Goal: Information Seeking & Learning: Learn about a topic

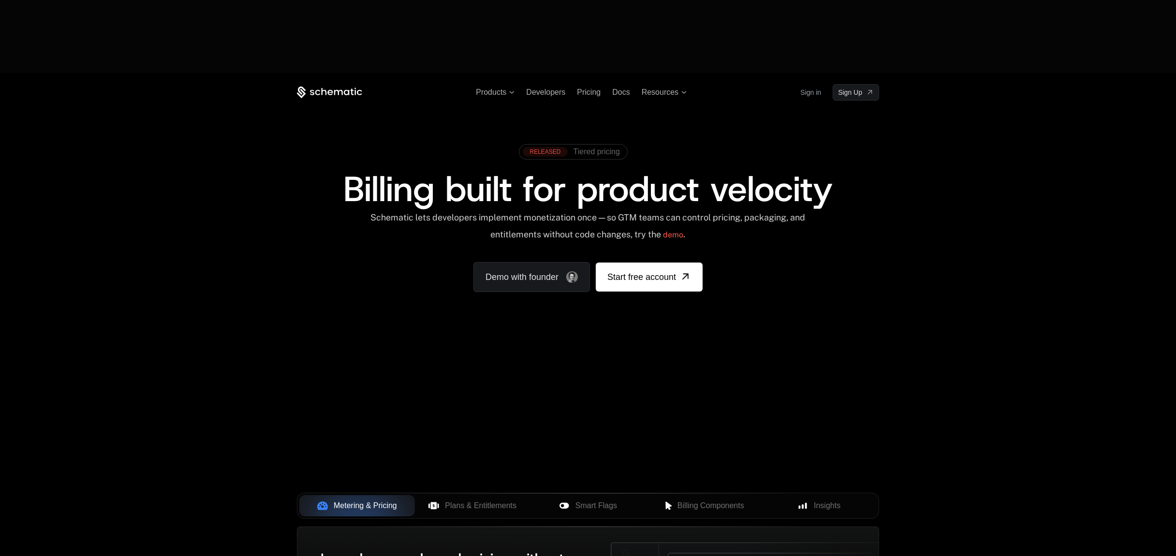
click at [607, 147] on span "Tiered pricing" at bounding box center [596, 151] width 46 height 9
click at [475, 500] on span "Plans & Entitlements" at bounding box center [481, 506] width 72 height 12
click at [601, 500] on span "Smart Flags" at bounding box center [596, 506] width 42 height 12
click at [711, 500] on span "Billing Components" at bounding box center [710, 506] width 67 height 12
click at [831, 500] on span "Insights" at bounding box center [827, 506] width 27 height 12
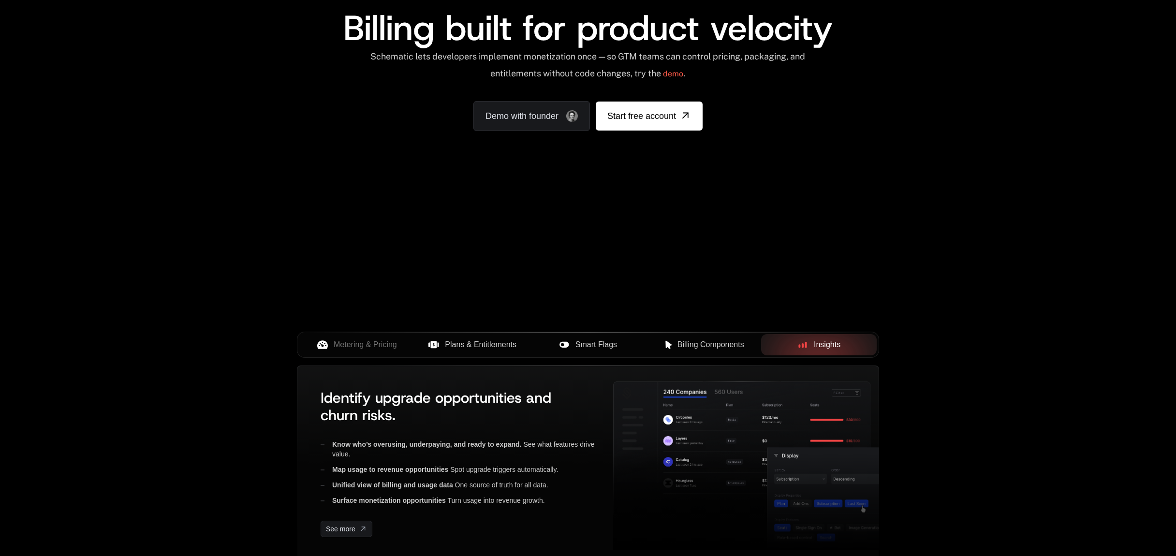
scroll to position [181, 0]
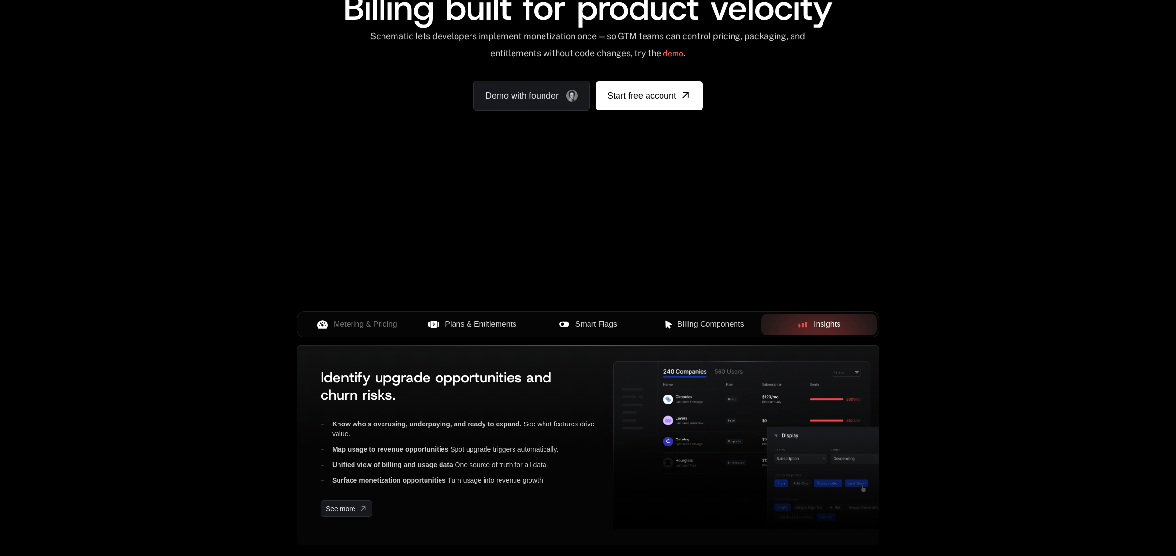
click at [706, 319] on span "Billing Components" at bounding box center [710, 325] width 67 height 12
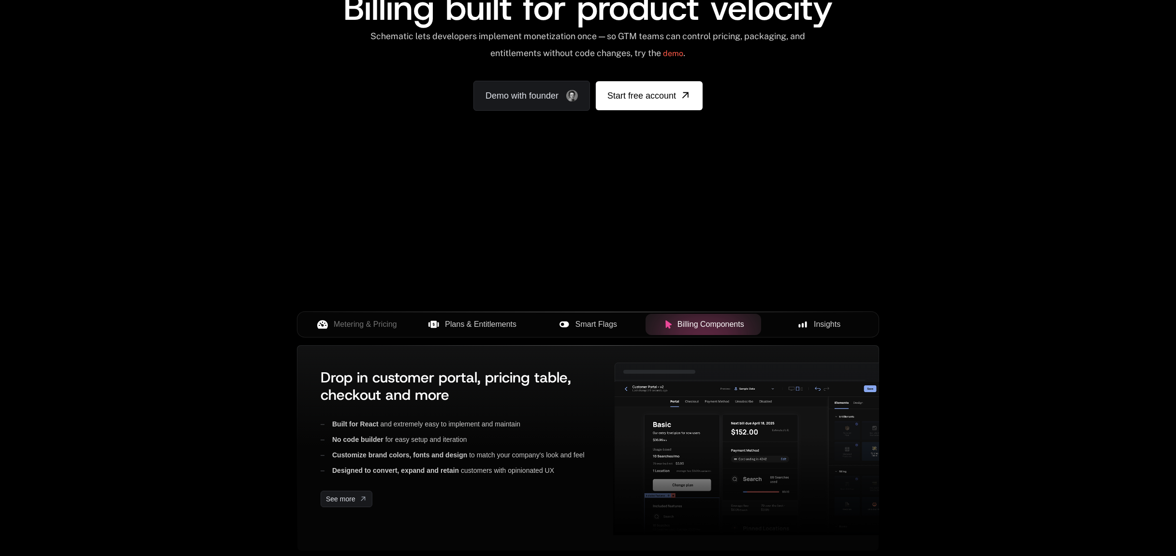
click at [603, 319] on span "Smart Flags" at bounding box center [596, 325] width 42 height 12
click at [477, 319] on span "Plans & Entitlements" at bounding box center [481, 325] width 72 height 12
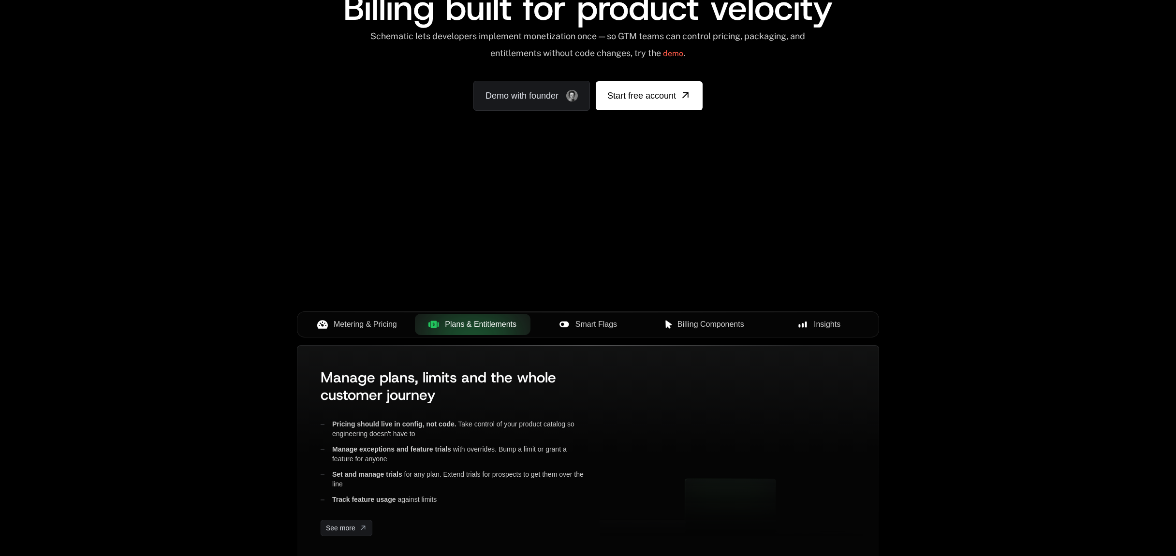
click at [350, 319] on span "Metering & Pricing" at bounding box center [365, 325] width 63 height 12
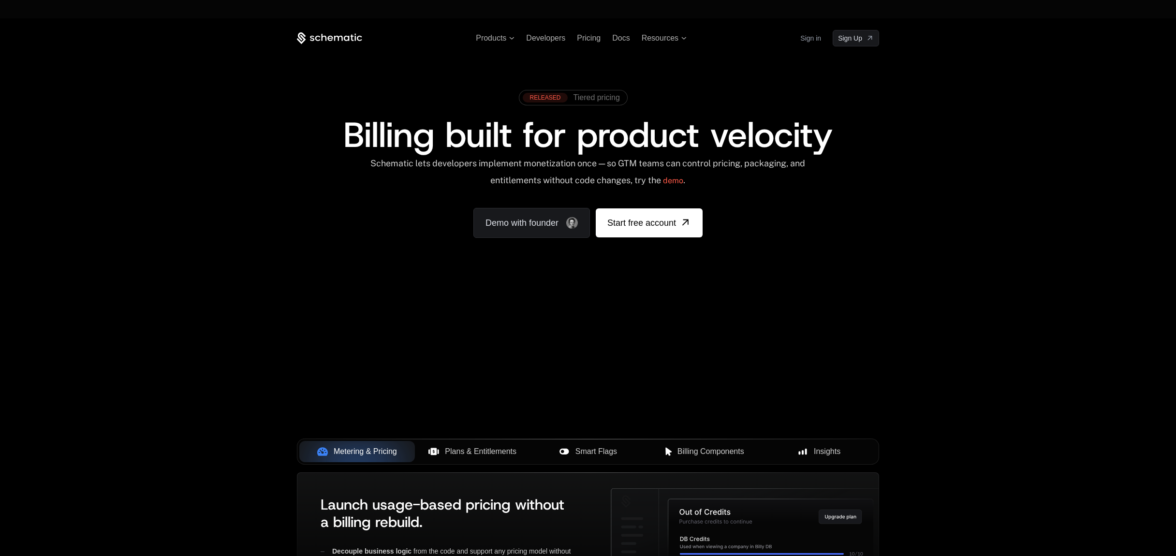
scroll to position [289, 0]
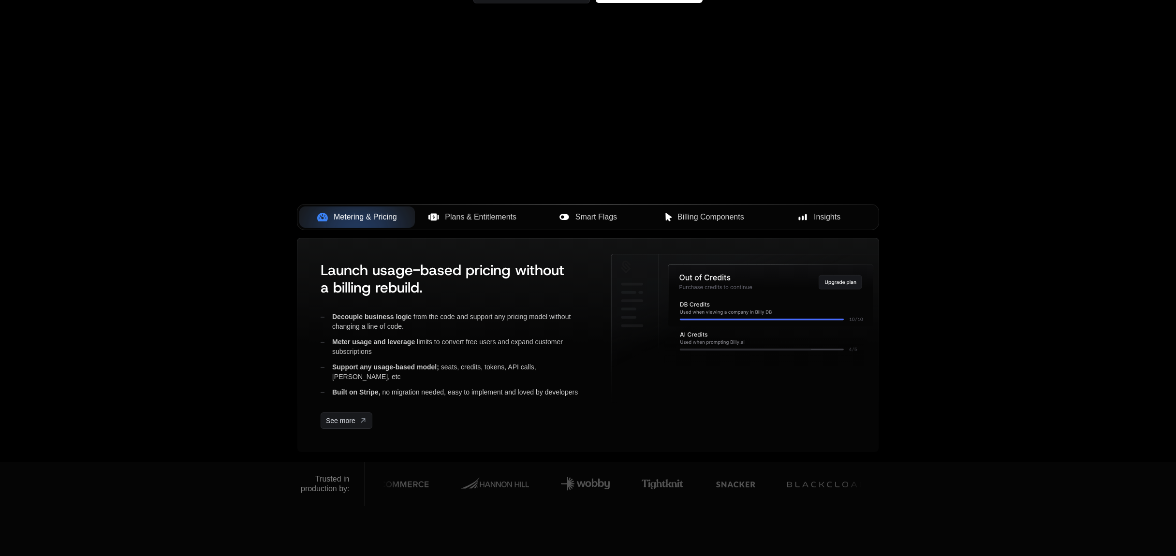
click at [592, 206] on button "Smart Flags" at bounding box center [588, 216] width 116 height 21
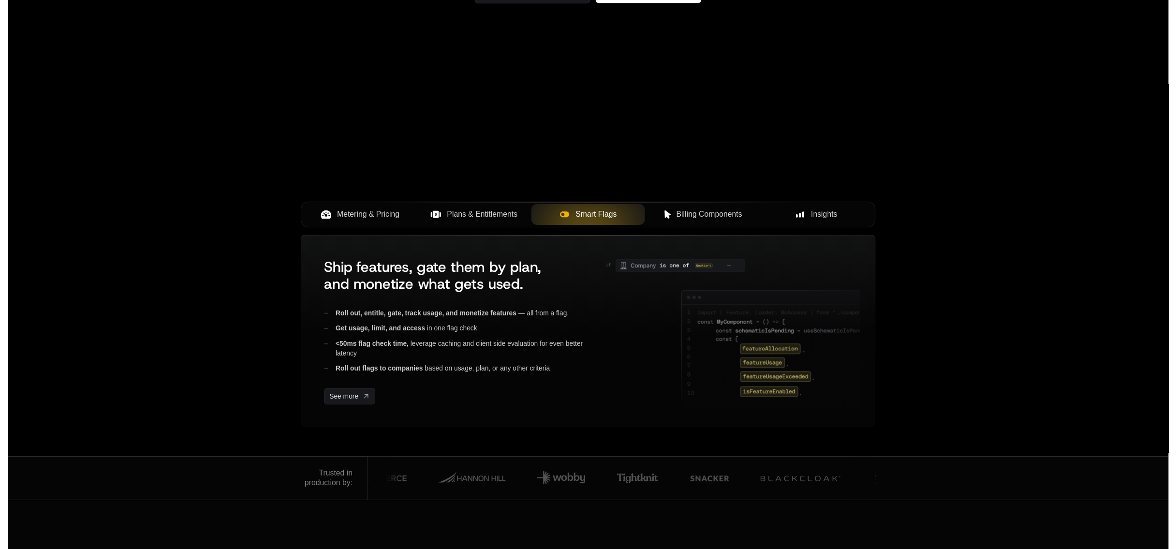
scroll to position [0, 0]
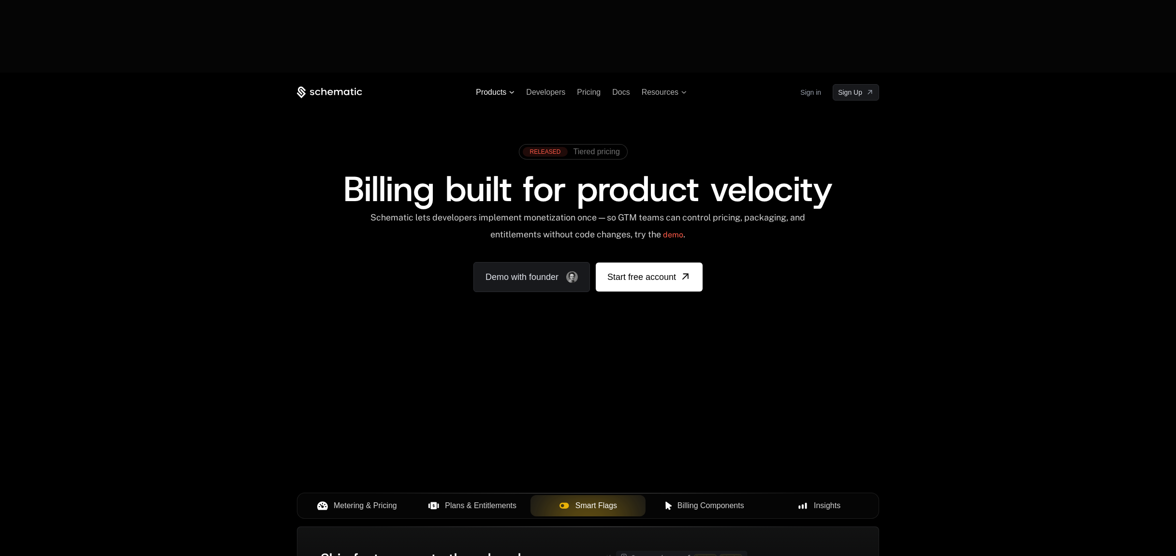
click at [503, 88] on span "Products" at bounding box center [491, 92] width 30 height 9
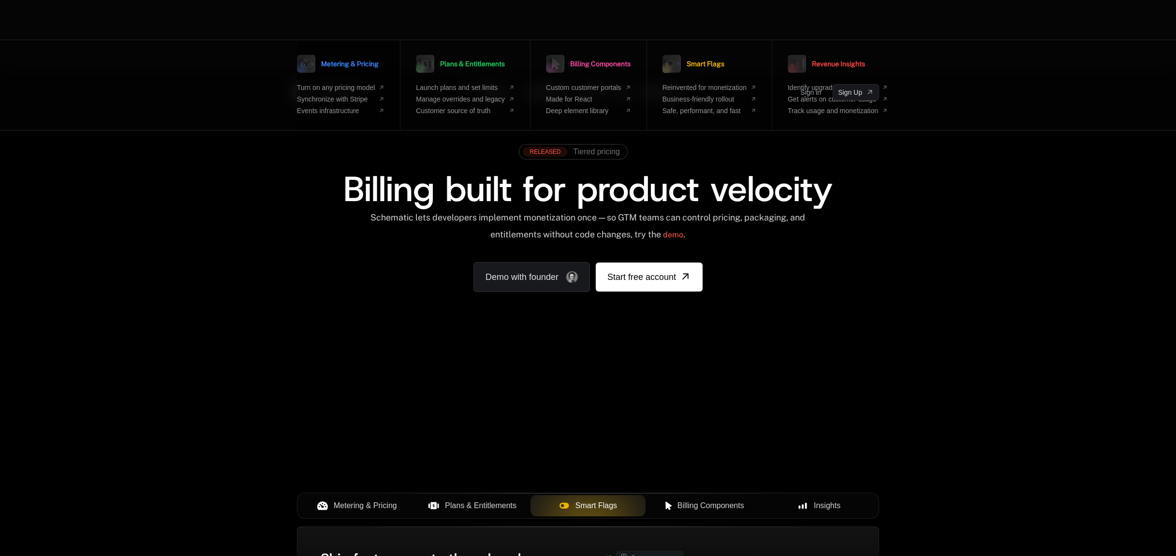
click at [355, 63] on span "Metering & Pricing" at bounding box center [350, 63] width 58 height 7
